Goal: Information Seeking & Learning: Learn about a topic

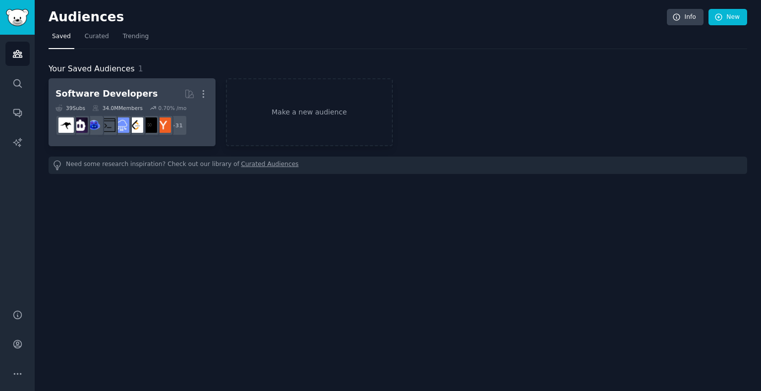
click at [142, 93] on div "Software Developers" at bounding box center [106, 94] width 102 height 12
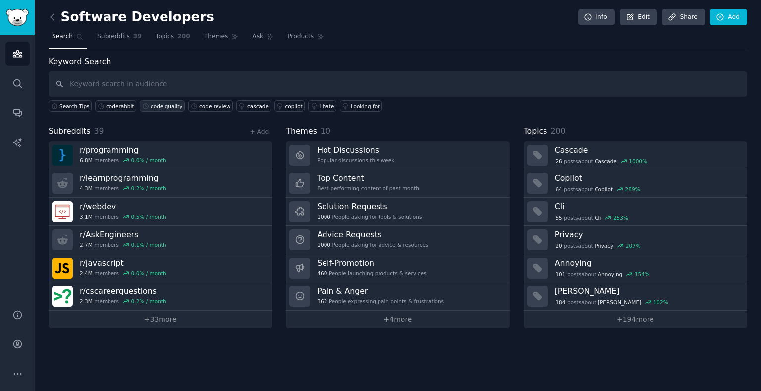
click at [182, 106] on div "code quality" at bounding box center [167, 106] width 32 height 7
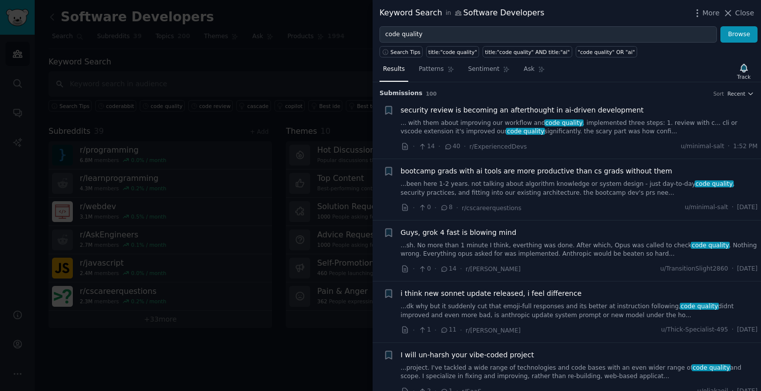
click at [739, 98] on li "+ security review is becoming an afterthought in ai-driven development ... with…" at bounding box center [566, 128] width 388 height 61
click at [742, 93] on span "Recent" at bounding box center [736, 93] width 18 height 7
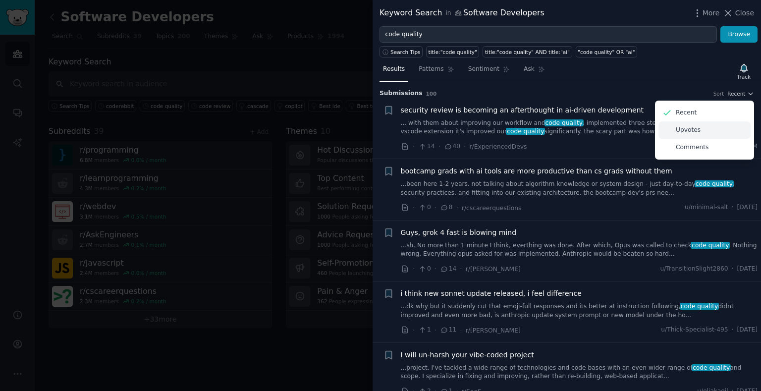
click at [712, 133] on div "Upvotes" at bounding box center [704, 129] width 92 height 17
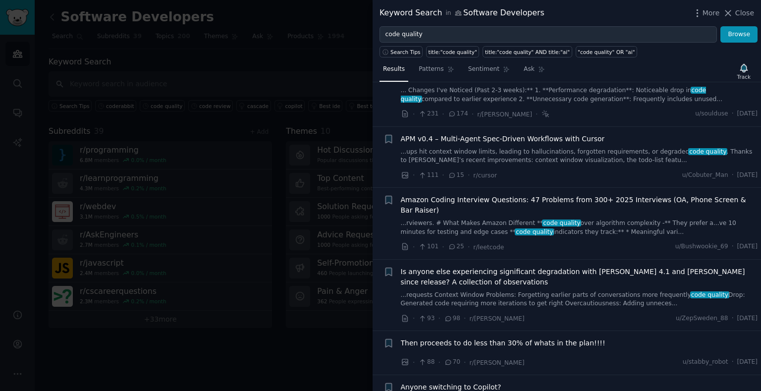
scroll to position [339, 0]
click at [620, 103] on link "... Changes I've Noticed (Past 2-3 weeks):** 1. **Performance degradation**: No…" at bounding box center [579, 94] width 357 height 17
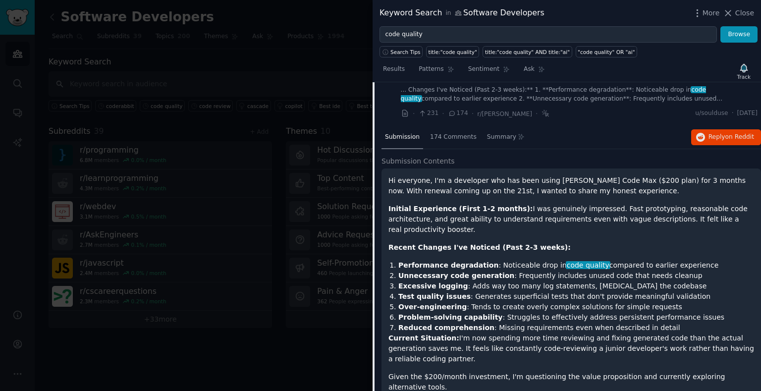
scroll to position [342, 0]
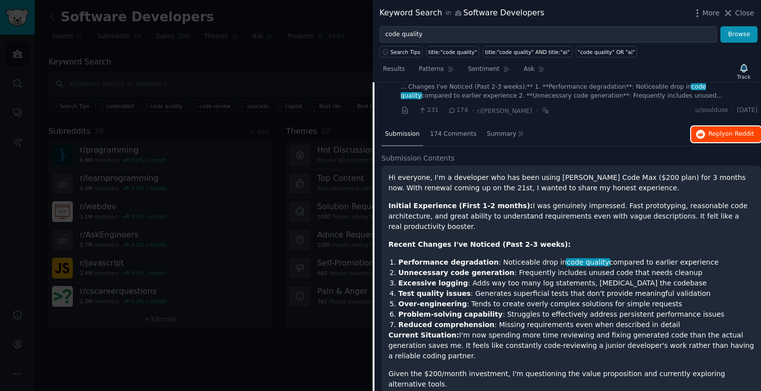
click at [691, 142] on button "Reply on Reddit" at bounding box center [726, 134] width 70 height 16
